Goal: Task Accomplishment & Management: Use online tool/utility

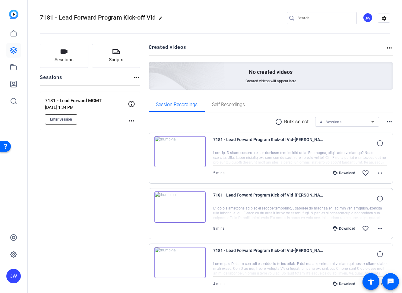
click at [62, 119] on span "Enter Session" at bounding box center [61, 119] width 22 height 5
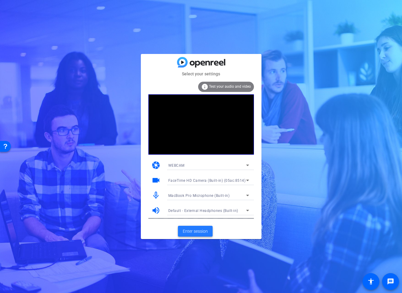
click at [199, 231] on span "Enter session" at bounding box center [195, 231] width 25 height 6
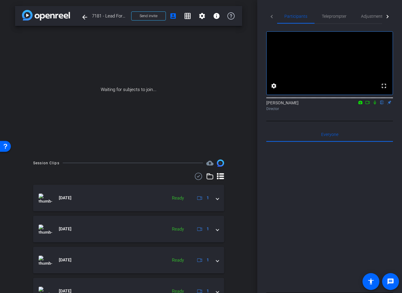
click at [382, 105] on mat-icon "flip" at bounding box center [381, 102] width 7 height 5
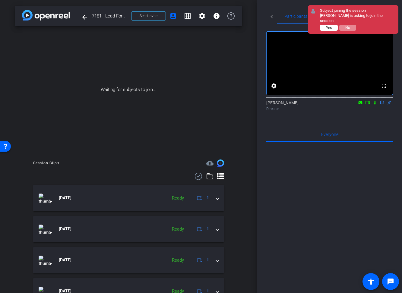
click at [330, 27] on span "Yes" at bounding box center [329, 28] width 6 height 4
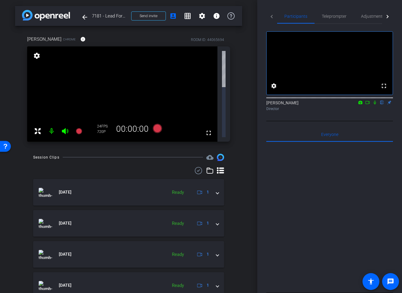
click at [249, 48] on div "arrow_back 7181 - Lead Forward MGMT Back to project Send invite account_box gri…" at bounding box center [128, 146] width 257 height 293
click at [369, 17] on span "Adjustments" at bounding box center [373, 16] width 24 height 4
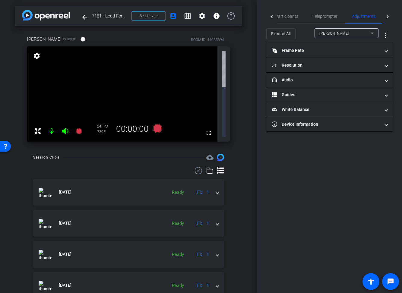
click at [370, 32] on icon at bounding box center [371, 33] width 7 height 7
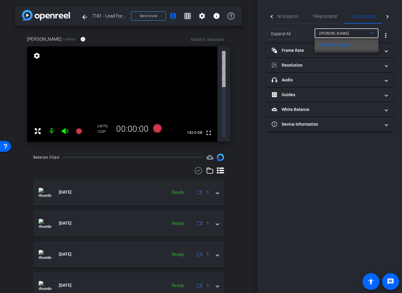
click at [370, 32] on div at bounding box center [201, 146] width 402 height 293
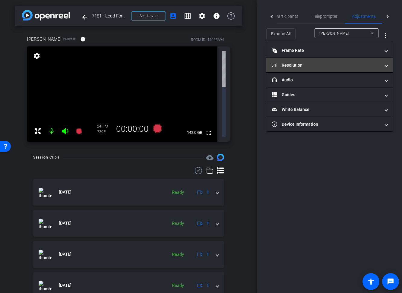
click at [302, 65] on mat-panel-title "Resolution" at bounding box center [326, 65] width 109 height 6
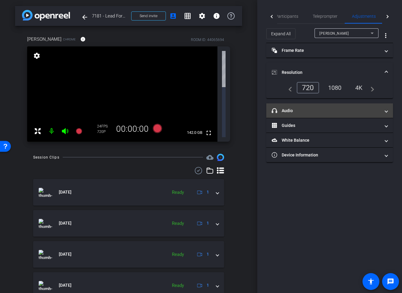
click at [302, 110] on mat-panel-title "headphone icon Audio" at bounding box center [326, 111] width 109 height 6
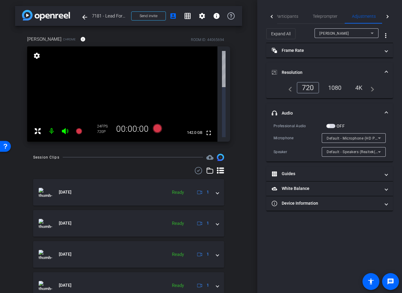
click at [239, 71] on div "Jenifer Bochicchio Chrome info ROOM ID: 44065694 fullscreen settings 142.0 GB 2…" at bounding box center [128, 87] width 227 height 122
click at [338, 88] on div "1080" at bounding box center [335, 88] width 23 height 10
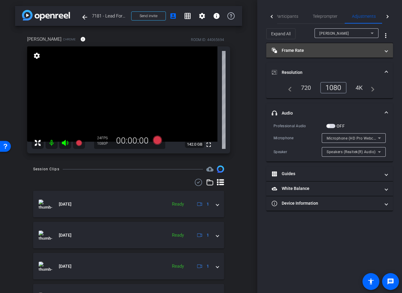
click at [315, 52] on mat-panel-title "Frame Rate Frame Rate" at bounding box center [326, 50] width 109 height 6
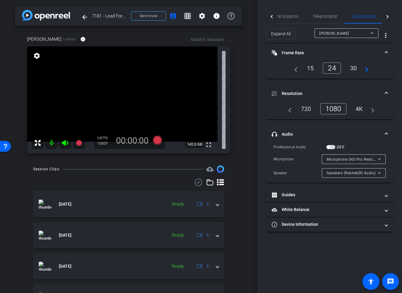
click at [352, 69] on div "30" at bounding box center [354, 68] width 16 height 10
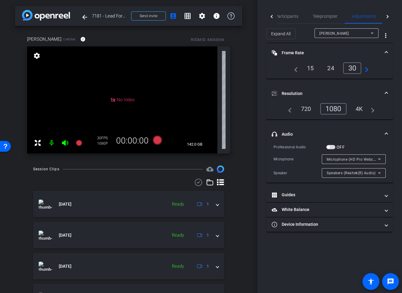
click at [243, 81] on div "arrow_back 7181 - Lead Forward MGMT Back to project Send invite account_box gri…" at bounding box center [128, 146] width 257 height 293
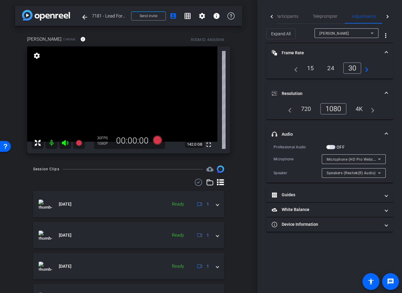
click at [365, 67] on mat-icon "navigate_next" at bounding box center [364, 68] width 7 height 7
click at [360, 110] on div "4K" at bounding box center [359, 109] width 17 height 10
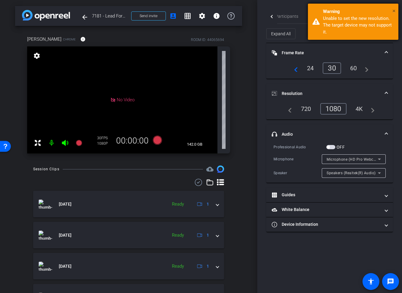
click at [394, 10] on span "×" at bounding box center [393, 10] width 3 height 7
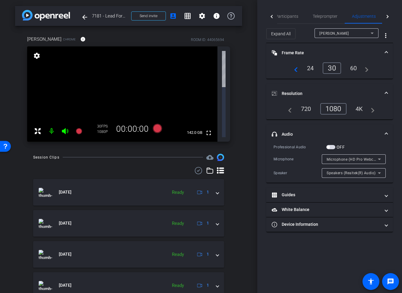
click at [250, 81] on div "arrow_back 7181 - Lead Forward MGMT Back to project Send invite account_box gri…" at bounding box center [128, 146] width 257 height 293
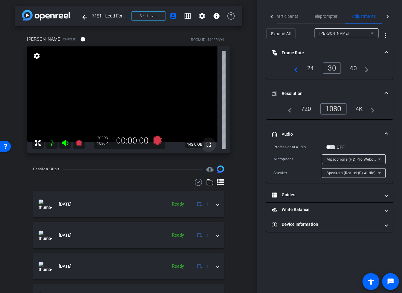
click at [210, 145] on mat-icon "fullscreen" at bounding box center [208, 144] width 7 height 7
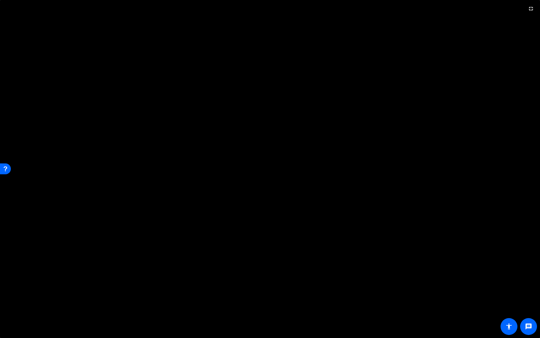
click at [402, 293] on video at bounding box center [270, 169] width 540 height 338
click at [402, 30] on video at bounding box center [270, 169] width 540 height 338
click at [402, 8] on mat-icon "fullscreen_exit" at bounding box center [531, 8] width 7 height 7
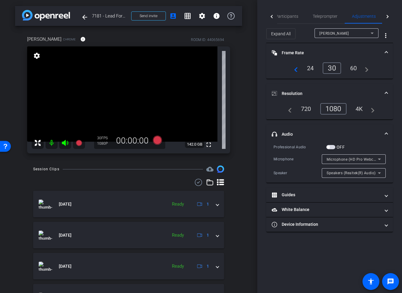
click at [250, 193] on div "arrow_back 7181 - Lead Forward MGMT Back to project Send invite account_box gri…" at bounding box center [128, 146] width 257 height 293
click at [238, 144] on div "Jenifer Bochicchio Chrome info ROOM ID: 44065694 fullscreen settings 142.0 GB 3…" at bounding box center [128, 93] width 227 height 134
click at [156, 140] on icon at bounding box center [157, 140] width 9 height 9
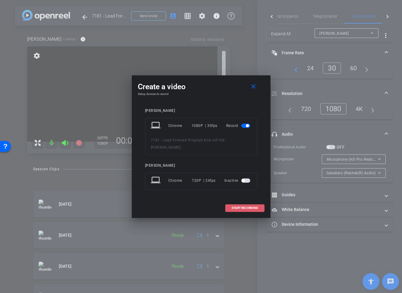
click at [247, 208] on span "START RECORDING" at bounding box center [245, 208] width 27 height 3
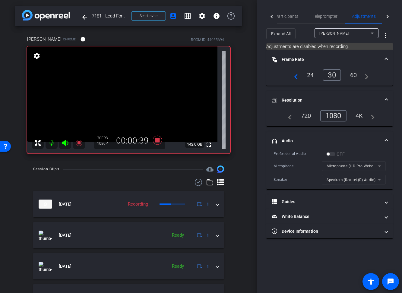
click at [246, 185] on div "arrow_back 7181 - Lead Forward MGMT Back to project Send invite account_box gri…" at bounding box center [128, 146] width 257 height 293
click at [247, 156] on div "arrow_back 7181 - Lead Forward MGMT Back to project Send invite account_box gri…" at bounding box center [128, 146] width 257 height 293
click at [284, 18] on span "Participants" at bounding box center [286, 16] width 23 height 4
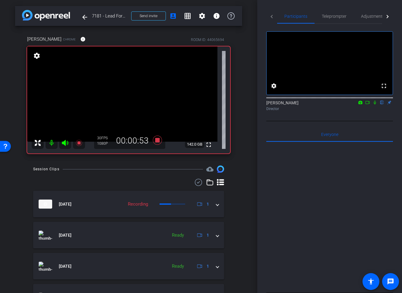
click at [242, 100] on div "arrow_back 7181 - Lead Forward MGMT Back to project Send invite account_box gri…" at bounding box center [128, 146] width 257 height 293
click at [159, 140] on icon at bounding box center [157, 140] width 9 height 9
click at [240, 132] on div "Jenifer Bochicchio Chrome info ROOM ID: 44065694 fullscreen settings 142.0 GB 3…" at bounding box center [128, 93] width 227 height 134
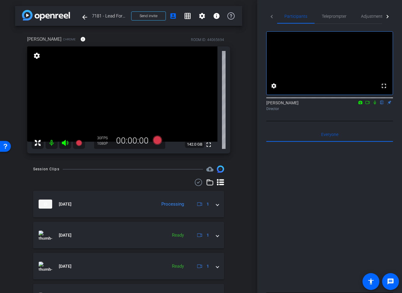
click at [236, 105] on div "Jenifer Bochicchio Chrome info ROOM ID: 44065694 fullscreen settings 142.0 GB 3…" at bounding box center [128, 93] width 227 height 134
click at [158, 141] on icon at bounding box center [157, 140] width 9 height 9
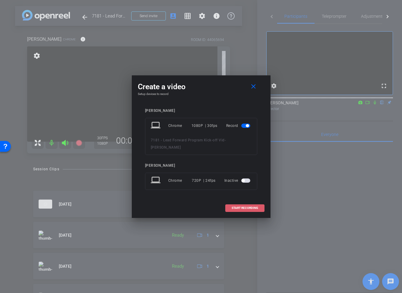
click at [251, 207] on span "START RECORDING" at bounding box center [245, 208] width 27 height 3
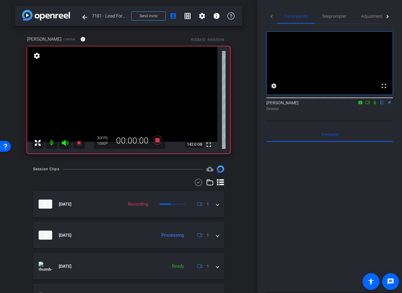
click at [251, 207] on div "arrow_back 7181 - Lead Forward MGMT Back to project Send invite account_box gri…" at bounding box center [128, 146] width 257 height 293
click at [376, 105] on icon at bounding box center [374, 102] width 5 height 4
click at [375, 112] on div "Director" at bounding box center [329, 108] width 127 height 5
click at [374, 105] on icon at bounding box center [374, 103] width 3 height 4
click at [350, 113] on div "Jon Williams flip Director" at bounding box center [329, 104] width 127 height 18
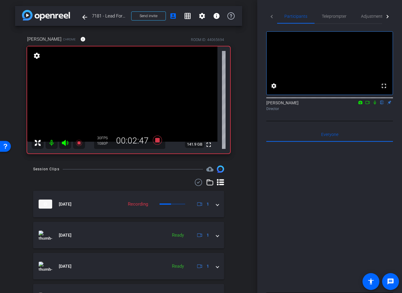
click at [376, 105] on icon at bounding box center [374, 102] width 5 height 4
click at [241, 156] on div "Jenifer Bochicchio Chrome info ROOM ID: 44065694 fullscreen settings 141.8 GB 3…" at bounding box center [128, 93] width 227 height 134
click at [239, 145] on div "Jenifer Bochicchio Chrome info ROOM ID: 44065694 fullscreen settings 141.8 GB 3…" at bounding box center [128, 93] width 227 height 134
click at [375, 105] on icon at bounding box center [375, 103] width 2 height 4
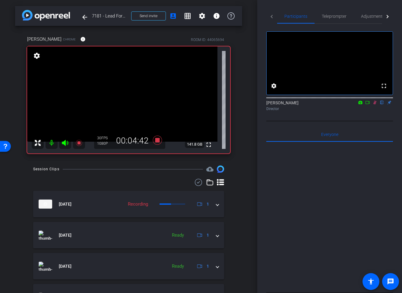
click at [375, 105] on icon at bounding box center [374, 103] width 3 height 4
click at [375, 105] on icon at bounding box center [375, 103] width 2 height 4
click at [374, 105] on icon at bounding box center [374, 103] width 3 height 4
click at [374, 105] on icon at bounding box center [374, 102] width 5 height 4
click at [374, 105] on icon at bounding box center [374, 103] width 3 height 4
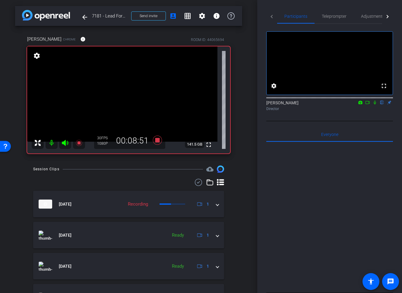
click at [374, 105] on icon at bounding box center [374, 102] width 5 height 4
click at [374, 105] on icon at bounding box center [374, 103] width 3 height 4
click at [249, 146] on div "arrow_back 7181 - Lead Forward MGMT Back to project Send invite account_box gri…" at bounding box center [128, 146] width 257 height 293
click at [157, 141] on icon at bounding box center [157, 140] width 9 height 9
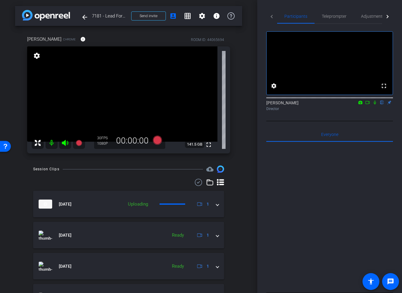
click at [237, 144] on div "Jenifer Bochicchio Chrome info ROOM ID: 44065694 fullscreen settings 141.5 GB 3…" at bounding box center [128, 93] width 227 height 134
click at [237, 144] on div "Jenifer Bochicchio Chrome info ROOM ID: 44065694 fullscreen settings 142.0 GB 3…" at bounding box center [128, 93] width 227 height 134
click at [157, 140] on icon at bounding box center [157, 140] width 9 height 9
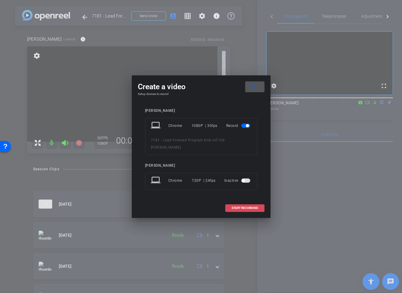
click at [242, 207] on span "START RECORDING" at bounding box center [245, 208] width 27 height 3
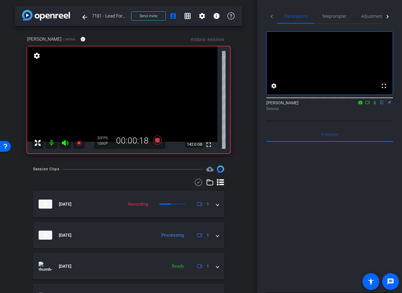
click at [375, 105] on icon at bounding box center [375, 103] width 2 height 4
click at [375, 105] on icon at bounding box center [374, 103] width 3 height 4
click at [375, 105] on icon at bounding box center [375, 103] width 2 height 4
click at [375, 105] on icon at bounding box center [374, 103] width 3 height 4
click at [375, 105] on icon at bounding box center [375, 103] width 2 height 4
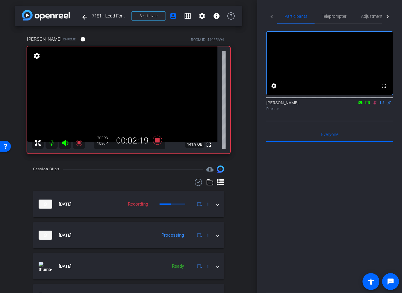
click at [375, 105] on icon at bounding box center [374, 103] width 3 height 4
click at [376, 105] on icon at bounding box center [374, 102] width 5 height 4
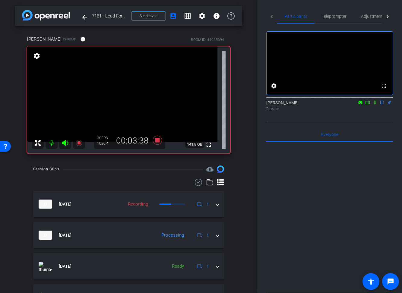
click at [375, 105] on mat-icon at bounding box center [374, 102] width 7 height 5
click at [375, 105] on icon at bounding box center [375, 103] width 2 height 4
click at [375, 105] on icon at bounding box center [374, 102] width 5 height 4
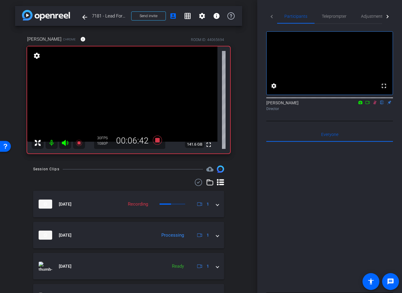
click at [375, 105] on icon at bounding box center [374, 102] width 5 height 4
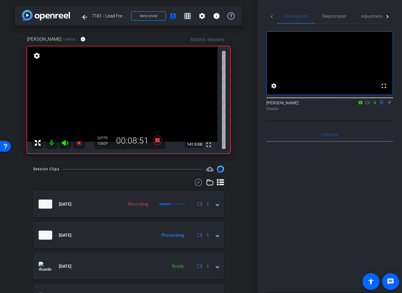
click at [375, 105] on icon at bounding box center [374, 102] width 5 height 4
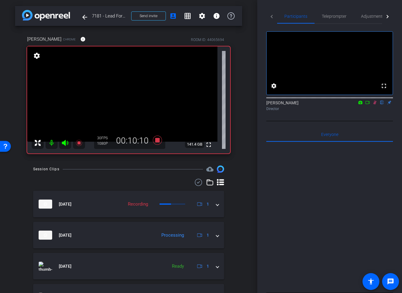
click at [375, 105] on icon at bounding box center [374, 102] width 5 height 4
click at [158, 141] on icon at bounding box center [157, 140] width 9 height 9
click at [248, 148] on div "arrow_back 7181 - Lead Forward MGMT Back to project Send invite account_box gri…" at bounding box center [128, 146] width 257 height 293
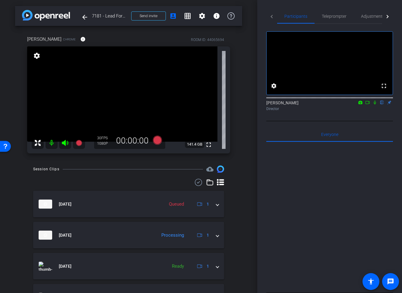
click at [245, 151] on div "arrow_back 7181 - Lead Forward MGMT Back to project Send invite account_box gri…" at bounding box center [128, 146] width 257 height 293
click at [244, 155] on div "arrow_back 7181 - Lead Forward MGMT Back to project Send invite account_box gri…" at bounding box center [128, 146] width 257 height 293
click at [160, 140] on icon at bounding box center [157, 140] width 9 height 9
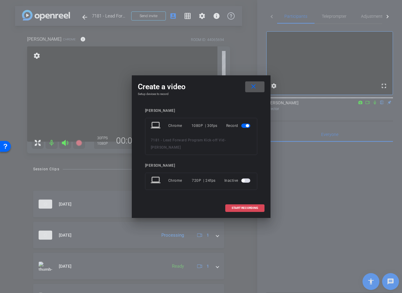
click at [235, 207] on span "START RECORDING" at bounding box center [245, 208] width 27 height 3
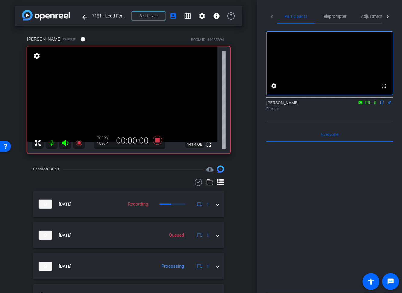
click at [244, 205] on div "arrow_back 7181 - Lead Forward MGMT Back to project Send invite account_box gri…" at bounding box center [128, 146] width 257 height 293
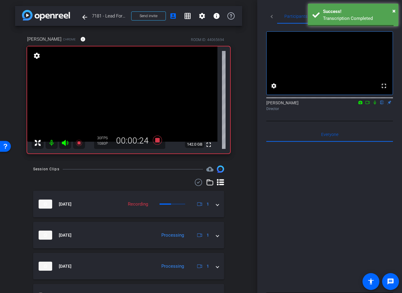
click at [375, 105] on mat-icon at bounding box center [374, 102] width 7 height 5
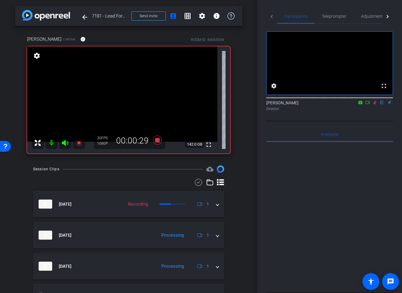
click at [375, 105] on mat-icon at bounding box center [374, 102] width 7 height 5
click at [376, 105] on icon at bounding box center [374, 102] width 5 height 4
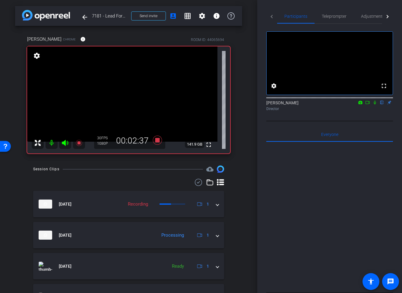
click at [376, 105] on icon at bounding box center [374, 102] width 5 height 4
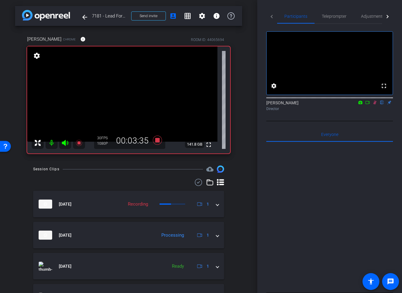
click at [376, 105] on icon at bounding box center [374, 102] width 5 height 4
click at [157, 140] on icon at bounding box center [157, 140] width 9 height 9
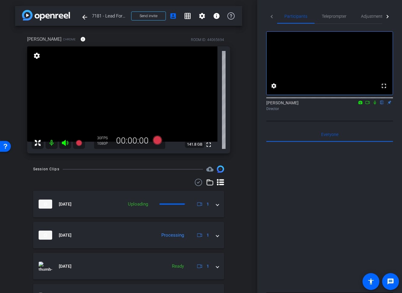
click at [241, 152] on div "Jenifer Bochicchio Chrome info ROOM ID: 44065694 fullscreen settings 141.8 GB 3…" at bounding box center [128, 93] width 227 height 134
click at [155, 141] on icon at bounding box center [157, 140] width 9 height 9
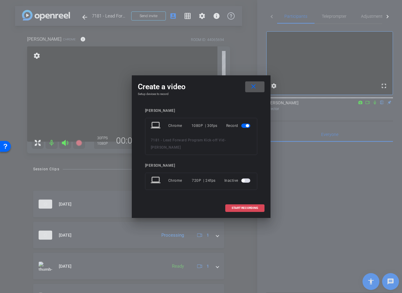
click at [229, 207] on span at bounding box center [245, 208] width 39 height 14
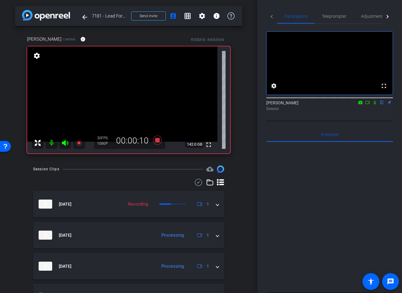
click at [375, 105] on icon at bounding box center [375, 103] width 2 height 4
click at [373, 112] on div "Director" at bounding box center [329, 108] width 127 height 5
click at [375, 105] on icon at bounding box center [374, 103] width 3 height 4
click at [375, 105] on icon at bounding box center [375, 103] width 2 height 4
click at [375, 105] on icon at bounding box center [374, 103] width 3 height 4
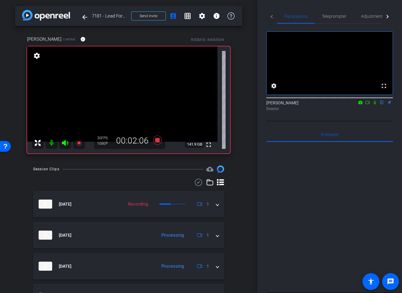
click at [375, 105] on icon at bounding box center [375, 103] width 2 height 4
click at [375, 105] on icon at bounding box center [374, 103] width 3 height 4
click at [375, 105] on icon at bounding box center [375, 103] width 2 height 4
click at [375, 105] on icon at bounding box center [374, 103] width 3 height 4
click at [375, 105] on icon at bounding box center [375, 103] width 2 height 4
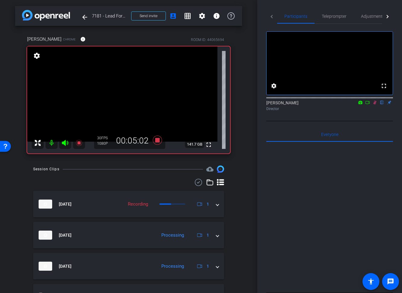
click at [375, 105] on icon at bounding box center [374, 103] width 3 height 4
click at [158, 139] on icon at bounding box center [157, 140] width 9 height 9
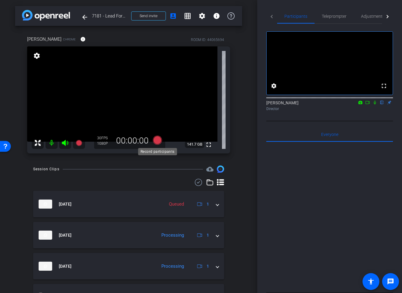
click at [157, 140] on icon at bounding box center [157, 140] width 9 height 9
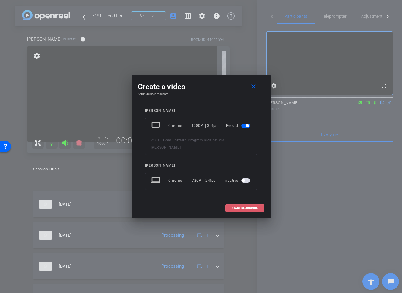
click at [252, 210] on span at bounding box center [245, 208] width 39 height 14
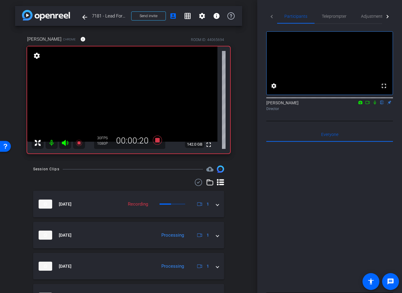
click at [375, 105] on icon at bounding box center [374, 102] width 5 height 4
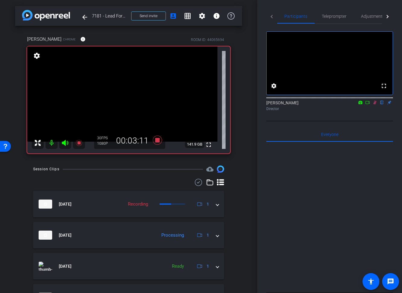
click at [375, 105] on icon at bounding box center [374, 102] width 5 height 4
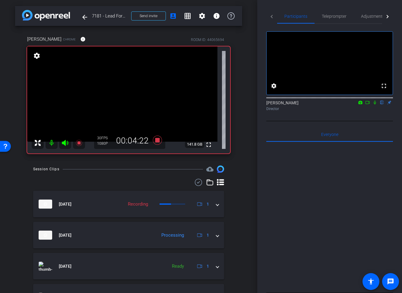
click at [375, 105] on icon at bounding box center [374, 102] width 5 height 4
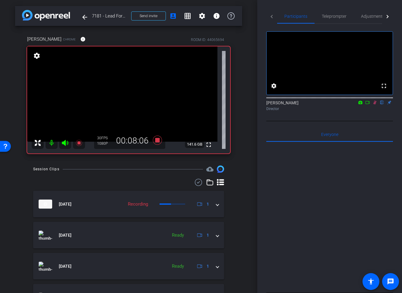
click at [375, 105] on icon at bounding box center [374, 102] width 5 height 4
click at [158, 138] on icon at bounding box center [157, 140] width 9 height 9
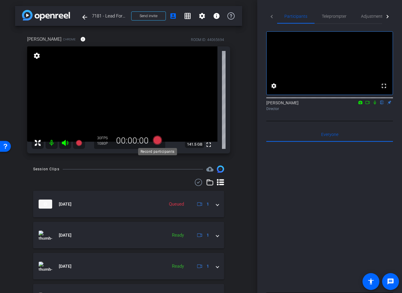
click at [158, 139] on icon at bounding box center [157, 140] width 9 height 9
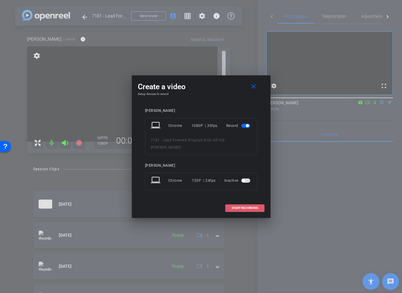
click at [241, 209] on span "START RECORDING" at bounding box center [245, 208] width 27 height 3
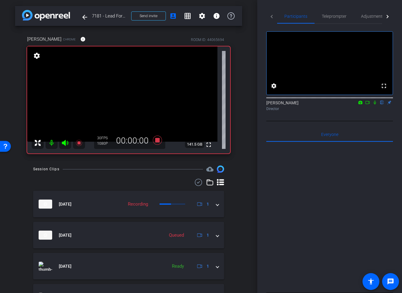
click at [256, 210] on div "arrow_back 7181 - Lead Forward MGMT Back to project Send invite account_box gri…" at bounding box center [128, 146] width 257 height 293
click at [375, 105] on icon at bounding box center [374, 102] width 5 height 4
click at [375, 112] on div "Director" at bounding box center [329, 108] width 127 height 5
click at [375, 105] on icon at bounding box center [374, 103] width 3 height 4
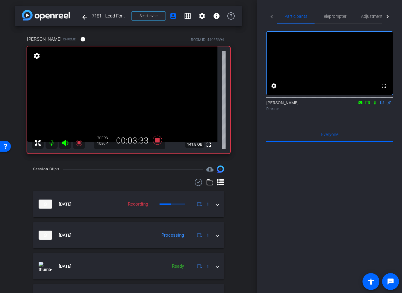
click at [375, 105] on icon at bounding box center [375, 103] width 2 height 4
click at [375, 105] on icon at bounding box center [374, 102] width 5 height 4
click at [375, 105] on icon at bounding box center [375, 103] width 2 height 4
click at [375, 105] on icon at bounding box center [374, 103] width 3 height 4
click at [375, 105] on icon at bounding box center [375, 103] width 2 height 4
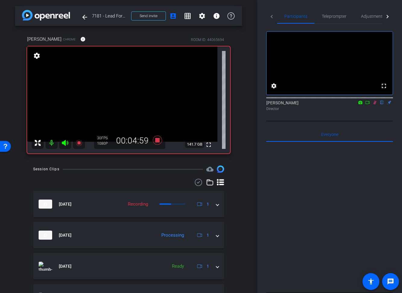
click at [375, 105] on icon at bounding box center [374, 103] width 3 height 4
click at [375, 105] on icon at bounding box center [375, 103] width 2 height 4
click at [375, 105] on icon at bounding box center [374, 103] width 3 height 4
click at [375, 105] on icon at bounding box center [375, 103] width 2 height 4
click at [375, 105] on icon at bounding box center [374, 103] width 3 height 4
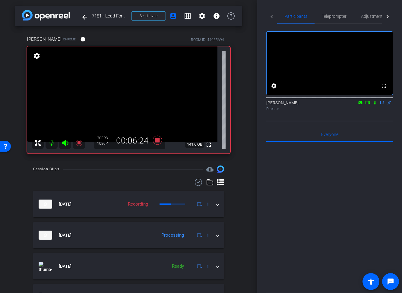
click at [375, 105] on icon at bounding box center [375, 103] width 2 height 4
click at [375, 105] on icon at bounding box center [374, 103] width 3 height 4
click at [375, 105] on icon at bounding box center [375, 103] width 2 height 4
click at [375, 105] on icon at bounding box center [374, 103] width 3 height 4
click at [157, 141] on icon at bounding box center [157, 140] width 9 height 9
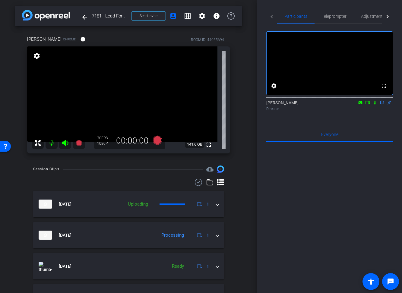
click at [232, 159] on div "Jenifer Bochicchio Chrome info ROOM ID: 44065694 fullscreen settings 141.6 GB 3…" at bounding box center [128, 93] width 227 height 134
click at [157, 142] on icon at bounding box center [157, 140] width 9 height 9
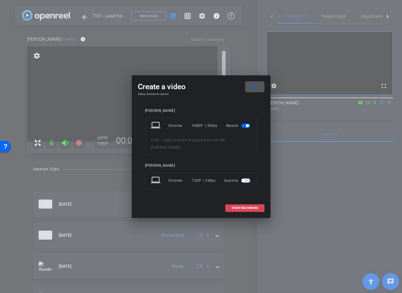
click at [242, 208] on span "START RECORDING" at bounding box center [245, 208] width 27 height 3
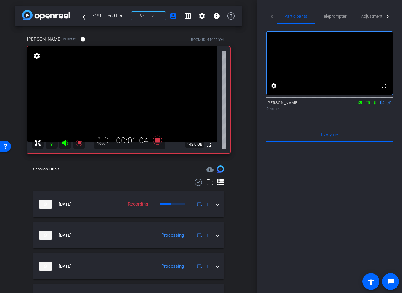
click at [375, 105] on icon at bounding box center [375, 103] width 2 height 4
click at [375, 105] on icon at bounding box center [374, 102] width 5 height 4
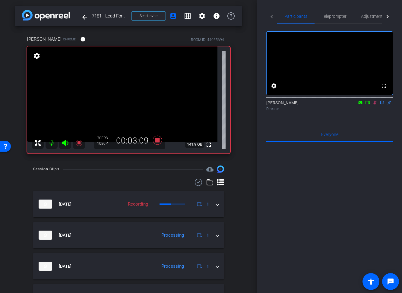
click at [375, 105] on icon at bounding box center [374, 102] width 5 height 4
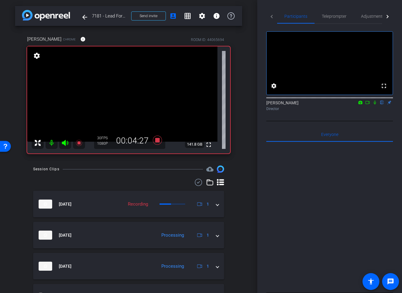
click at [239, 149] on div "Jenifer Bochicchio Chrome info ROOM ID: 44065694 fullscreen settings 141.8 GB 3…" at bounding box center [128, 93] width 227 height 134
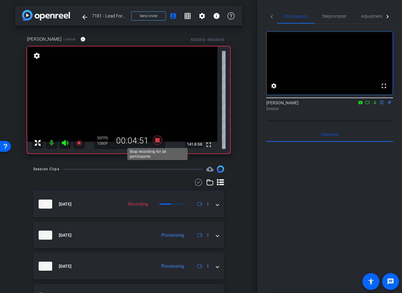
click at [158, 141] on icon at bounding box center [157, 140] width 9 height 9
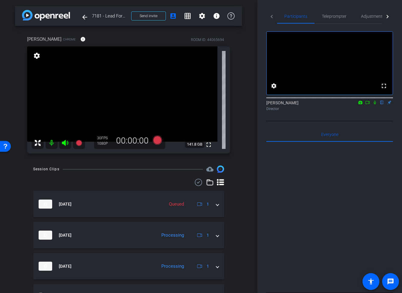
click at [254, 175] on div "arrow_back 7181 - Lead Forward MGMT Back to project Send invite account_box gri…" at bounding box center [128, 146] width 257 height 293
click at [247, 187] on div "arrow_back 7181 - Lead Forward MGMT Back to project Send invite account_box gri…" at bounding box center [128, 146] width 257 height 293
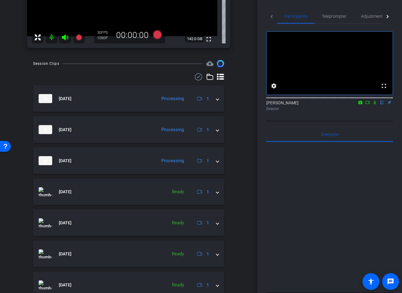
scroll to position [56, 0]
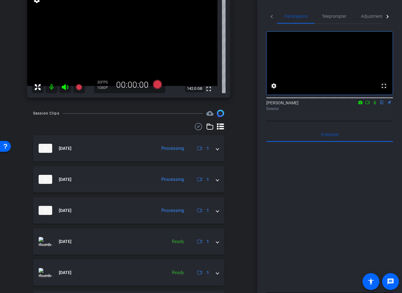
click at [238, 172] on div "Session Clips cloud_upload Sep 26, 2025 Processing 1 Sep 26, 2025 Processing 1 …" at bounding box center [128, 286] width 227 height 353
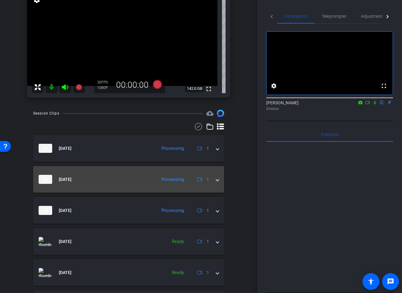
click at [219, 181] on mat-expansion-panel-header "Sep 26, 2025 Processing 1" at bounding box center [128, 179] width 191 height 27
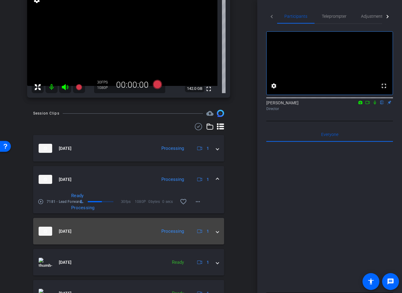
click at [217, 232] on span at bounding box center [217, 231] width 2 height 6
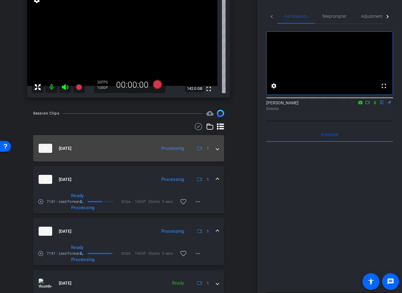
click at [218, 148] on span at bounding box center [217, 148] width 2 height 6
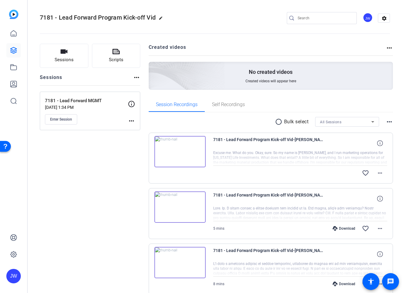
click at [200, 156] on img at bounding box center [179, 151] width 51 height 31
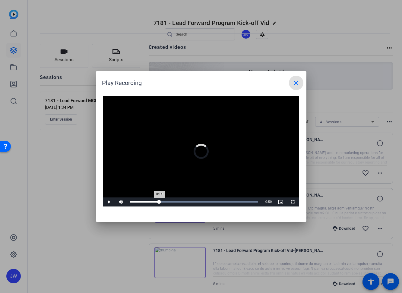
click at [159, 202] on div "Loaded : 100.00% 0:14 0:14" at bounding box center [194, 202] width 128 height 2
click at [182, 201] on div "Loaded : 100.00% 0:26 0:15" at bounding box center [194, 202] width 128 height 2
click at [200, 200] on div "Loaded : 100.00% 0:35 0:27" at bounding box center [194, 202] width 134 height 9
click at [294, 87] on span at bounding box center [296, 83] width 14 height 14
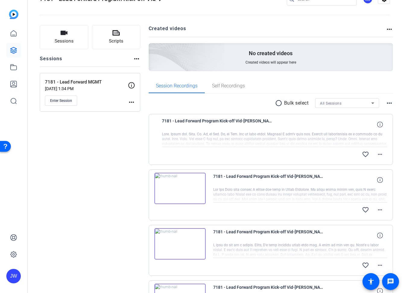
scroll to position [15, 0]
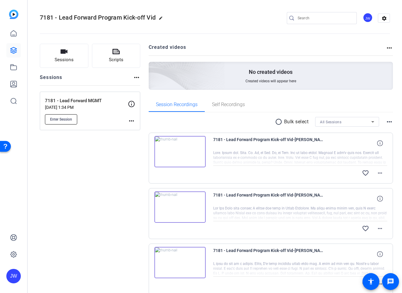
click at [66, 119] on span "Enter Session" at bounding box center [61, 119] width 22 height 5
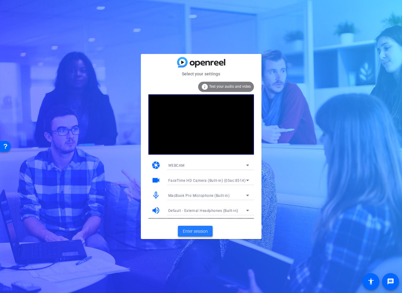
click at [188, 228] on span at bounding box center [195, 231] width 35 height 14
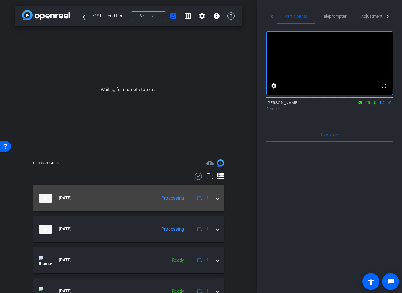
click at [217, 200] on span at bounding box center [217, 198] width 2 height 6
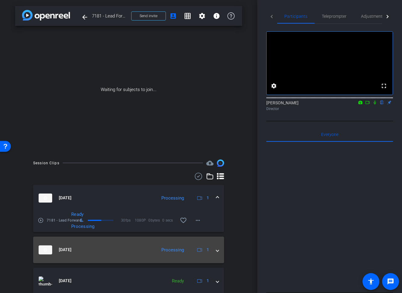
click at [219, 250] on span at bounding box center [217, 250] width 2 height 6
